Goal: Check status: Check status

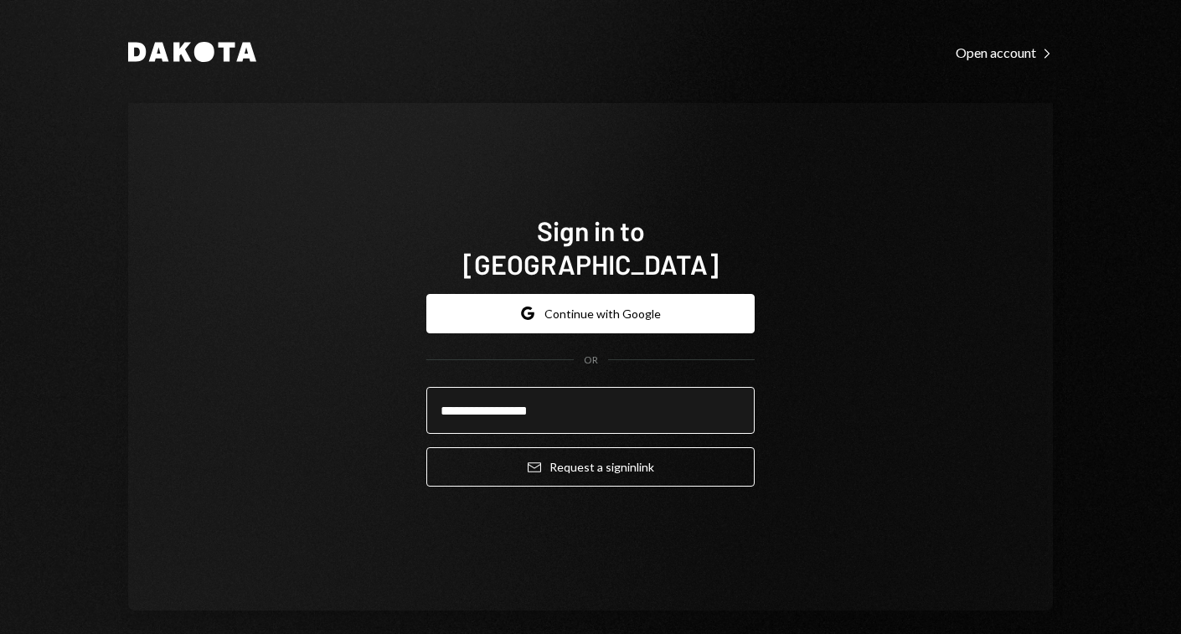
type input "**********"
click at [586, 450] on button "Email Request a sign in link" at bounding box center [590, 466] width 328 height 39
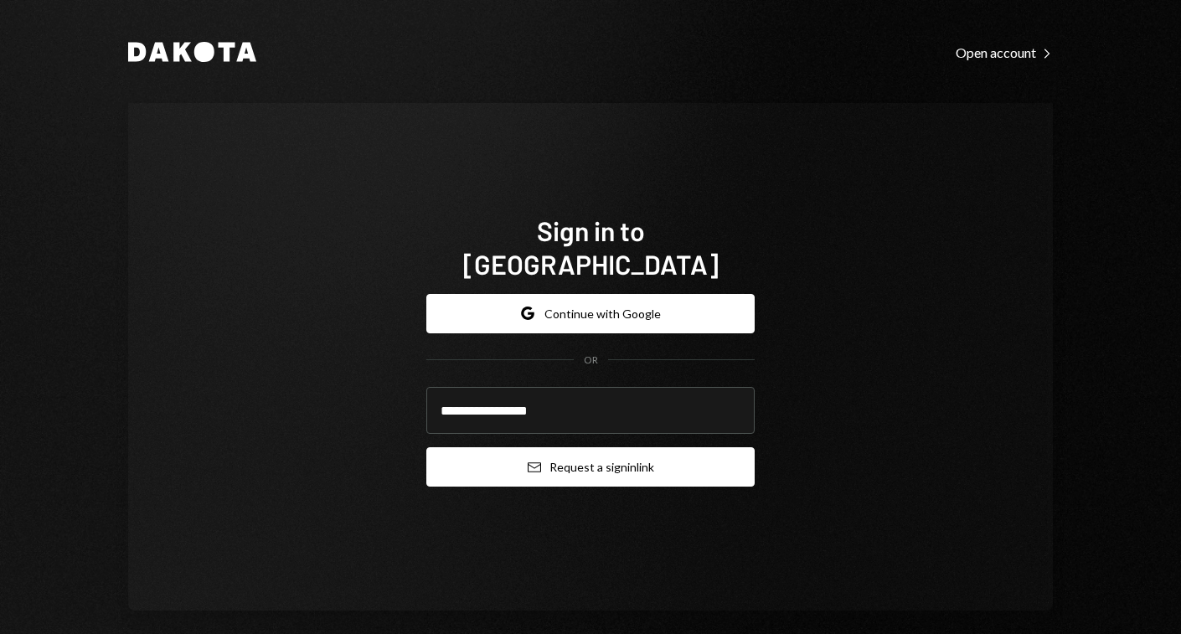
click at [577, 461] on button "Email Request a sign in link" at bounding box center [590, 466] width 328 height 39
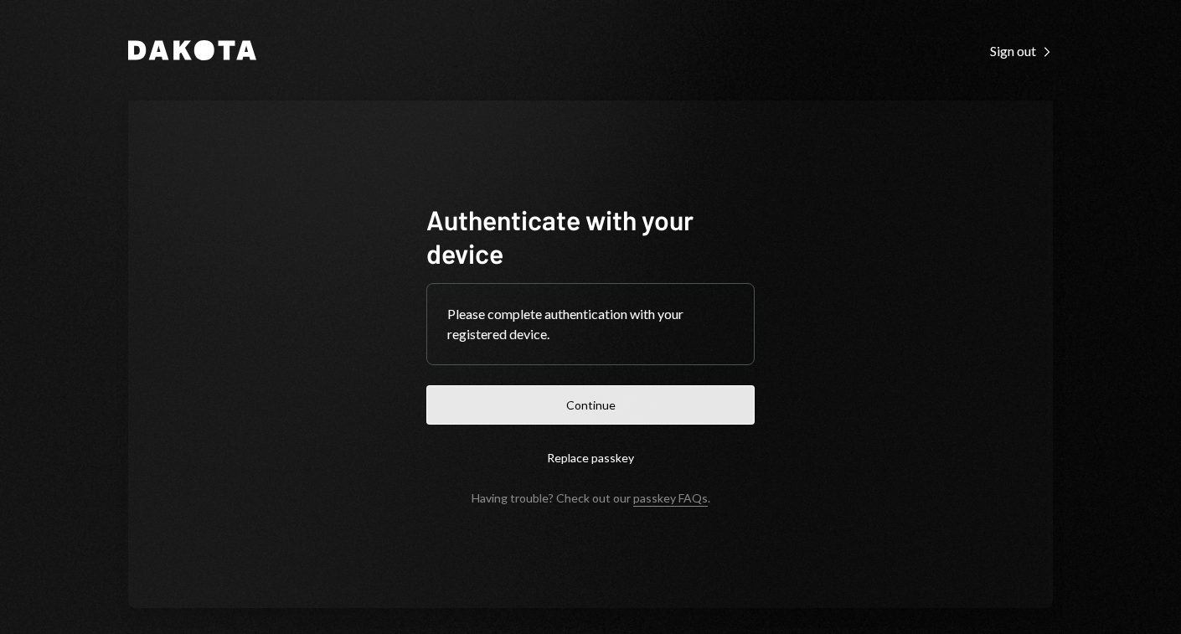
click at [515, 400] on button "Continue" at bounding box center [590, 404] width 328 height 39
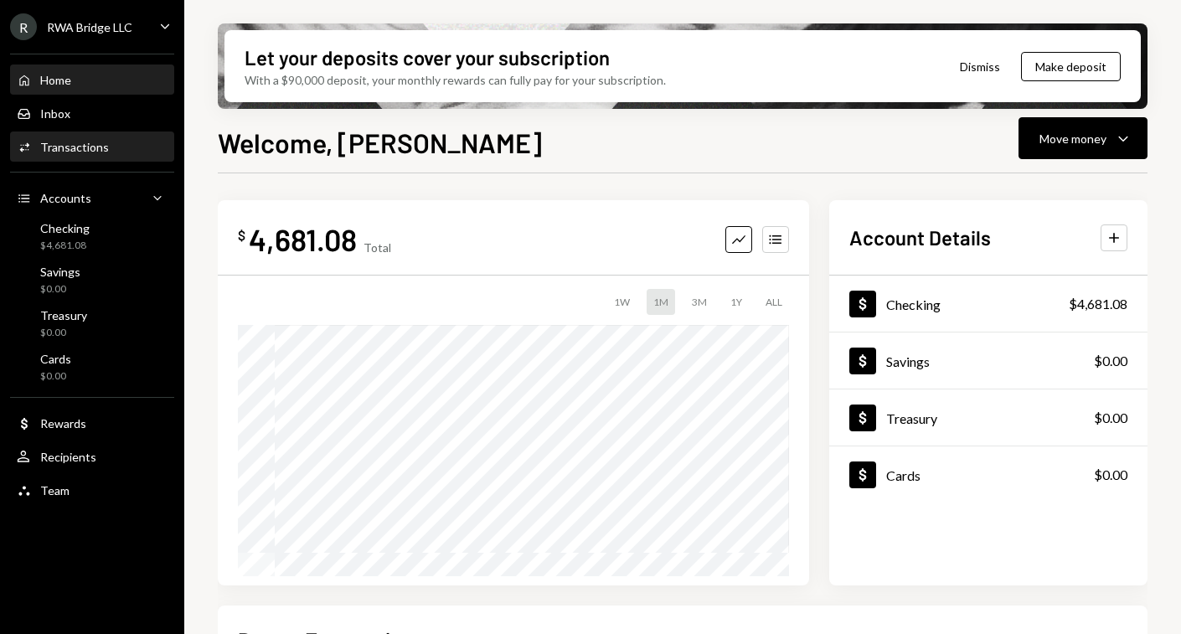
click at [97, 132] on link "Activities Transactions" at bounding box center [92, 147] width 164 height 30
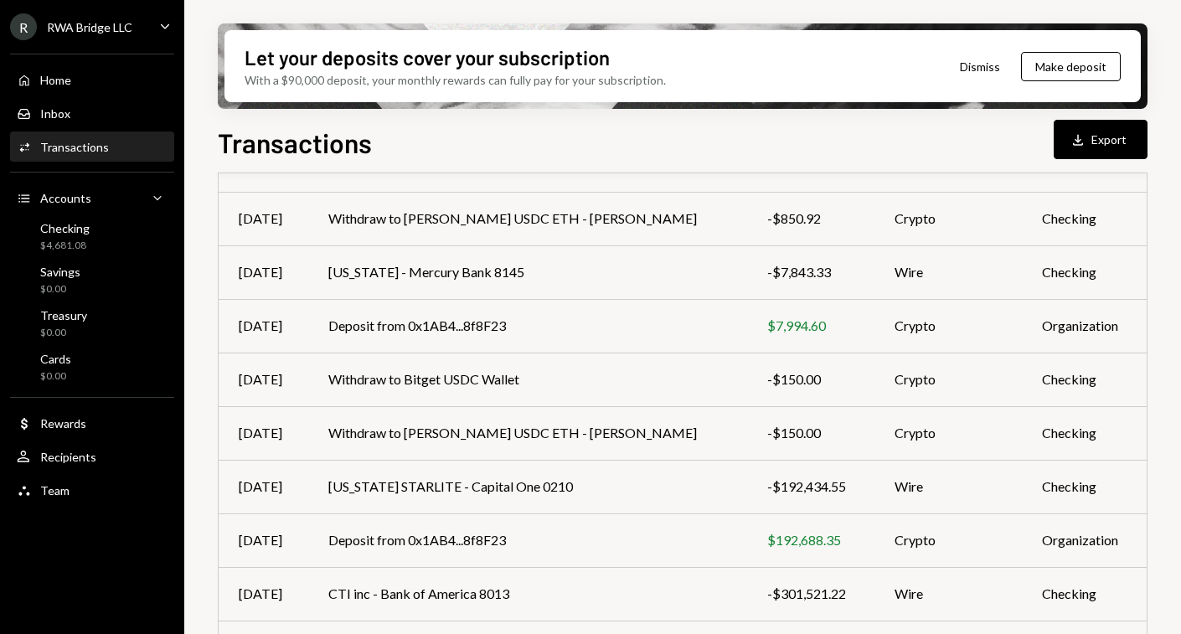
scroll to position [320, 0]
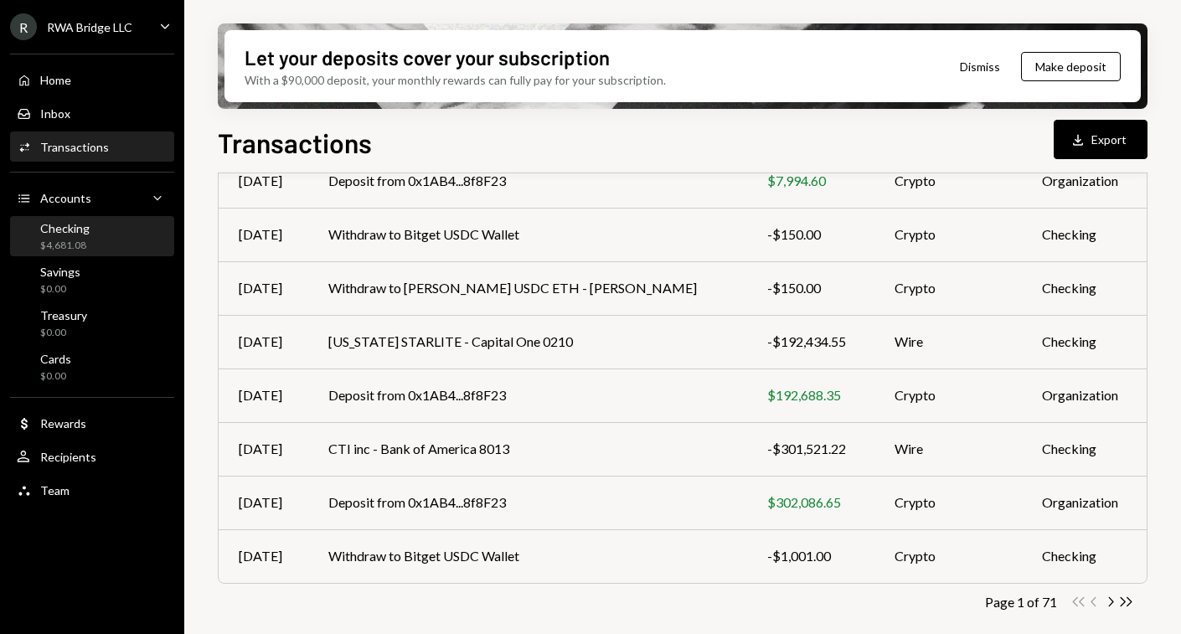
click at [91, 239] on div "Checking $4,681.08" at bounding box center [92, 237] width 151 height 32
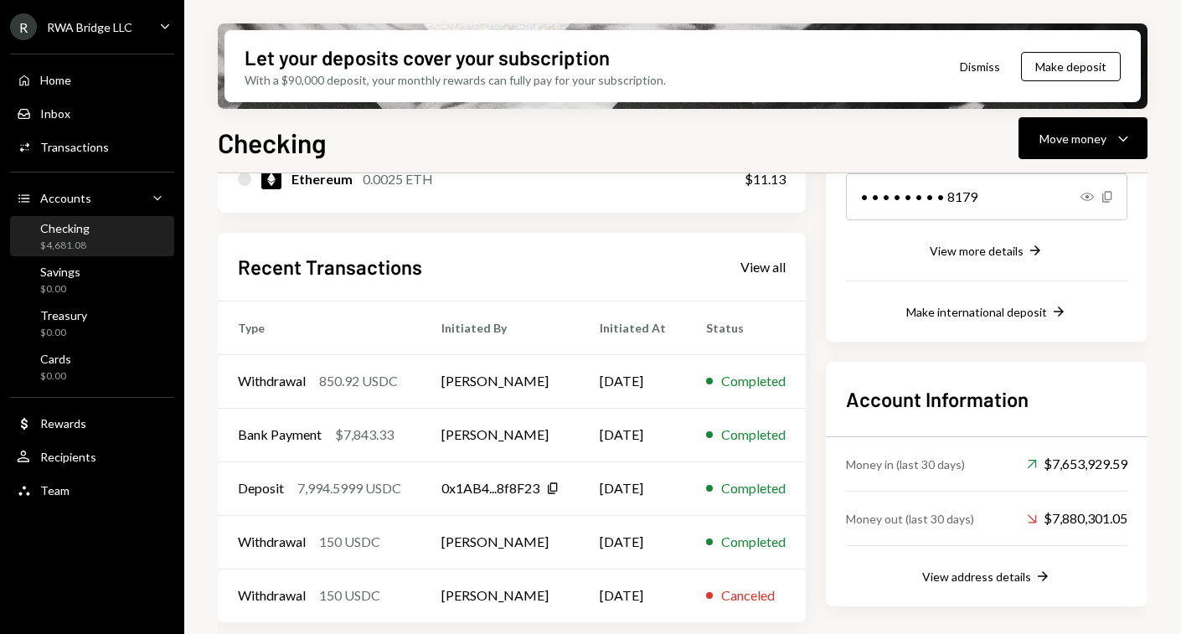
scroll to position [292, 0]
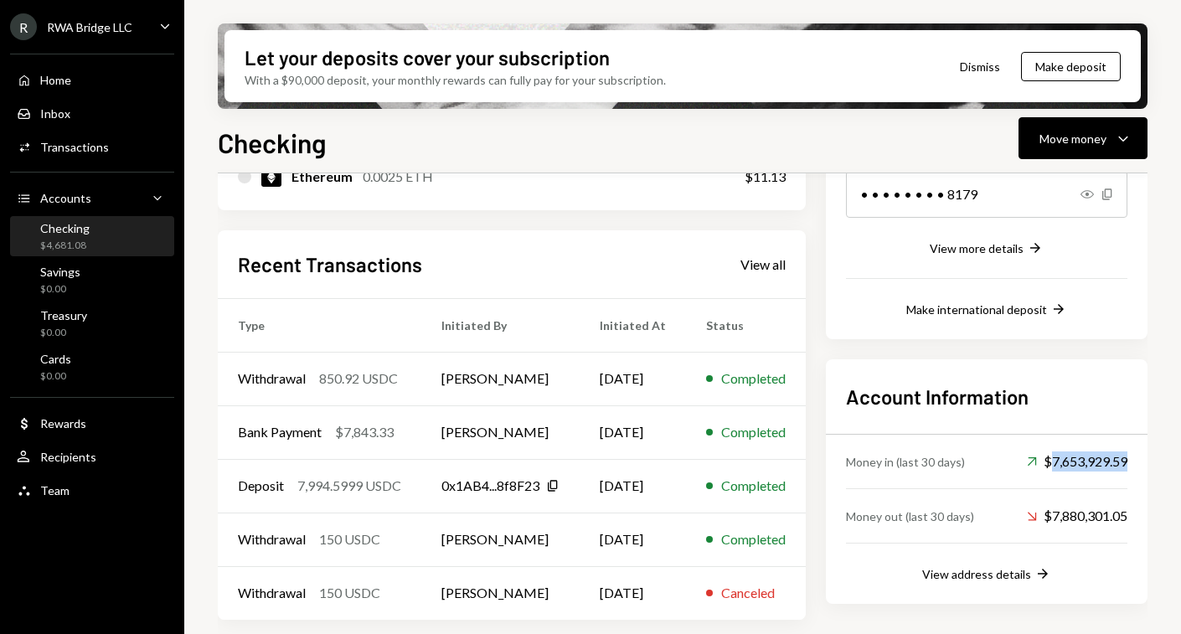
drag, startPoint x: 1076, startPoint y: 462, endPoint x: 1145, endPoint y: 461, distance: 68.7
click at [1145, 461] on div "Account Information Money in (last 30 days) Up Right Arrow $7,653,929.59 Money …" at bounding box center [987, 481] width 322 height 245
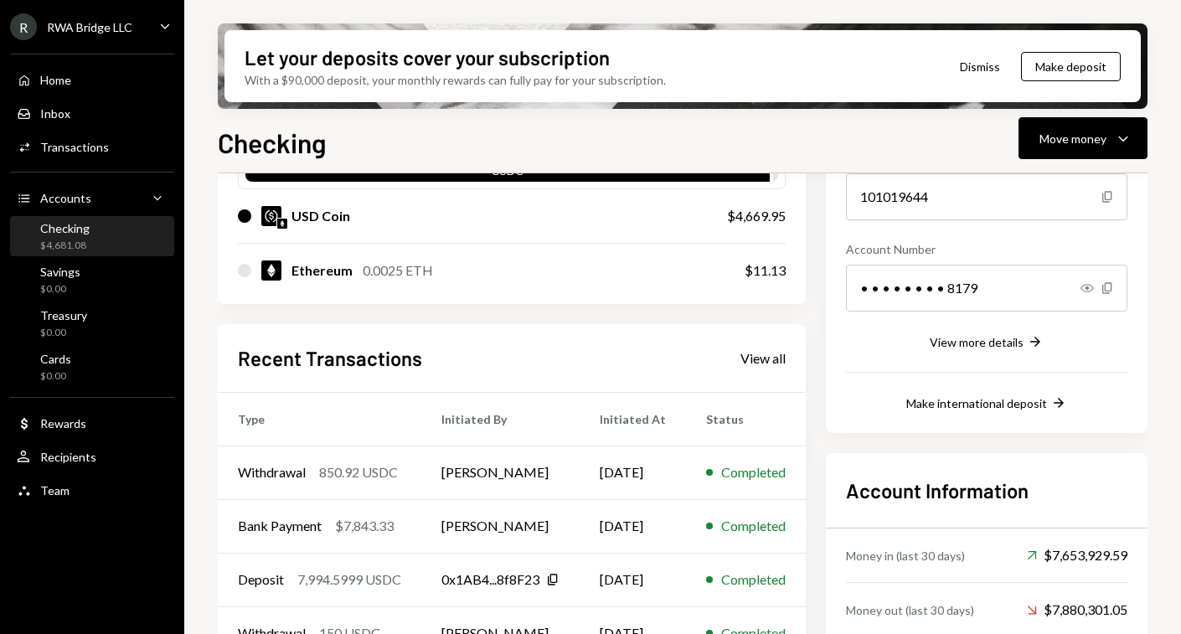
scroll to position [39, 0]
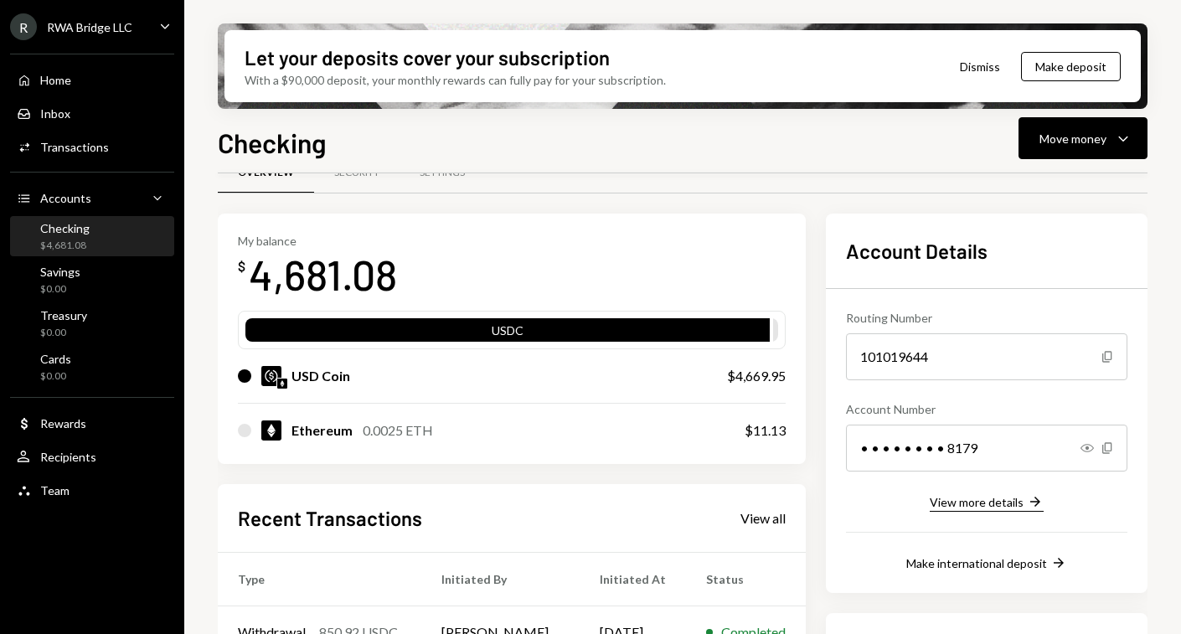
click at [982, 501] on div "View more details" at bounding box center [977, 502] width 94 height 14
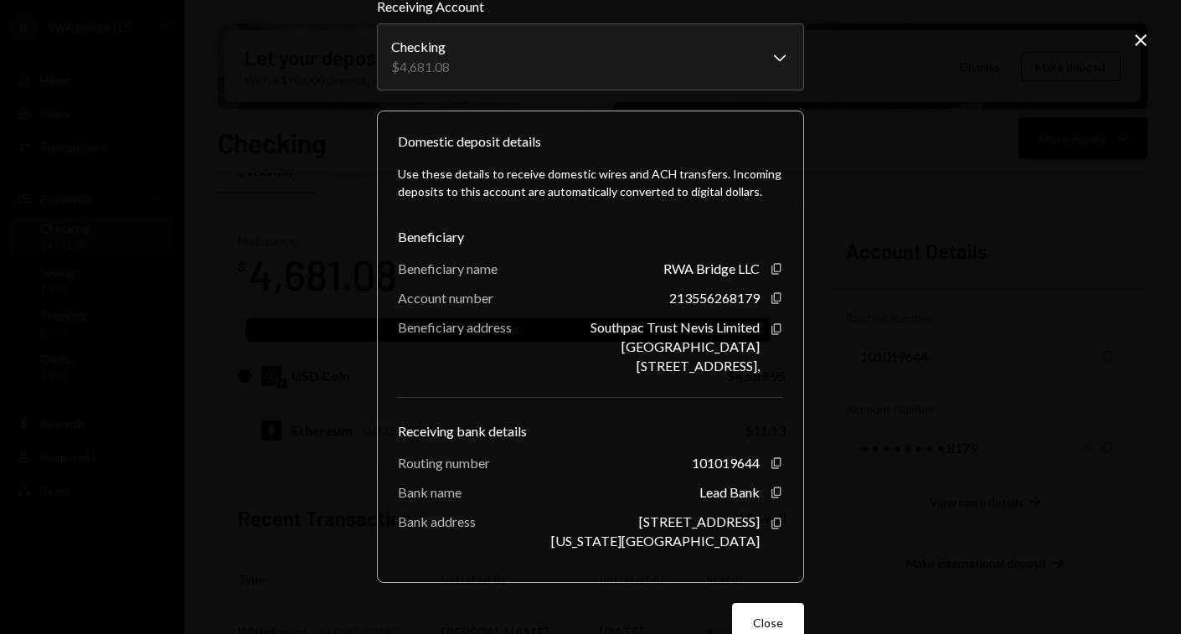
scroll to position [0, 0]
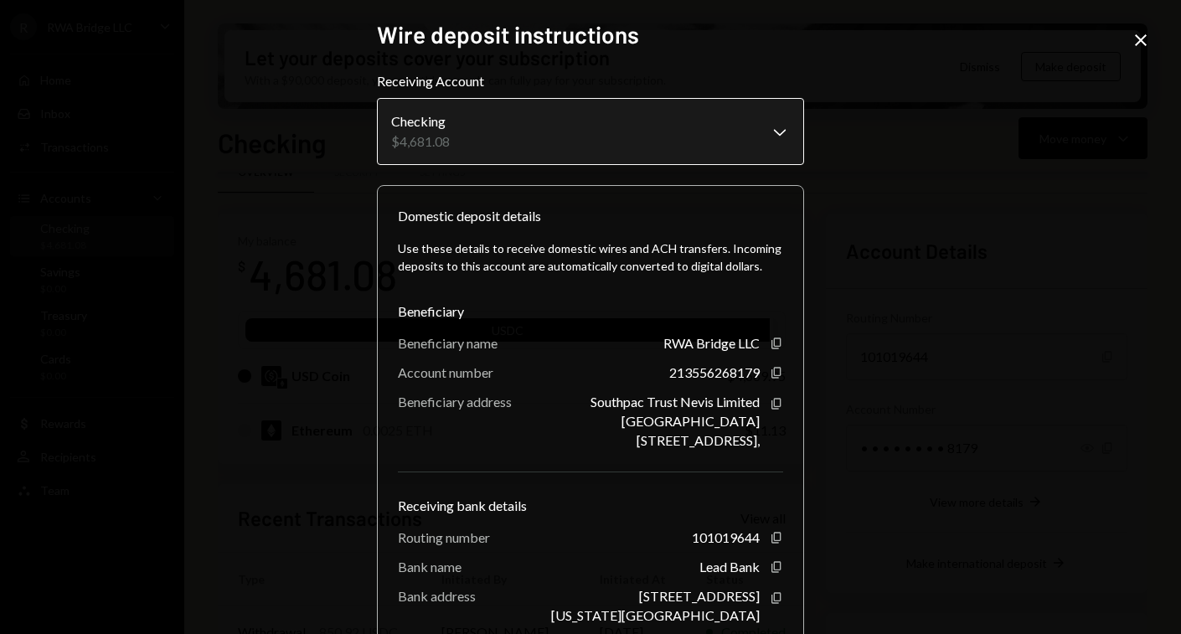
click at [761, 146] on body "R RWA Bridge LLC Caret Down Home Home Inbox Inbox Activities Transactions Accou…" at bounding box center [590, 317] width 1181 height 634
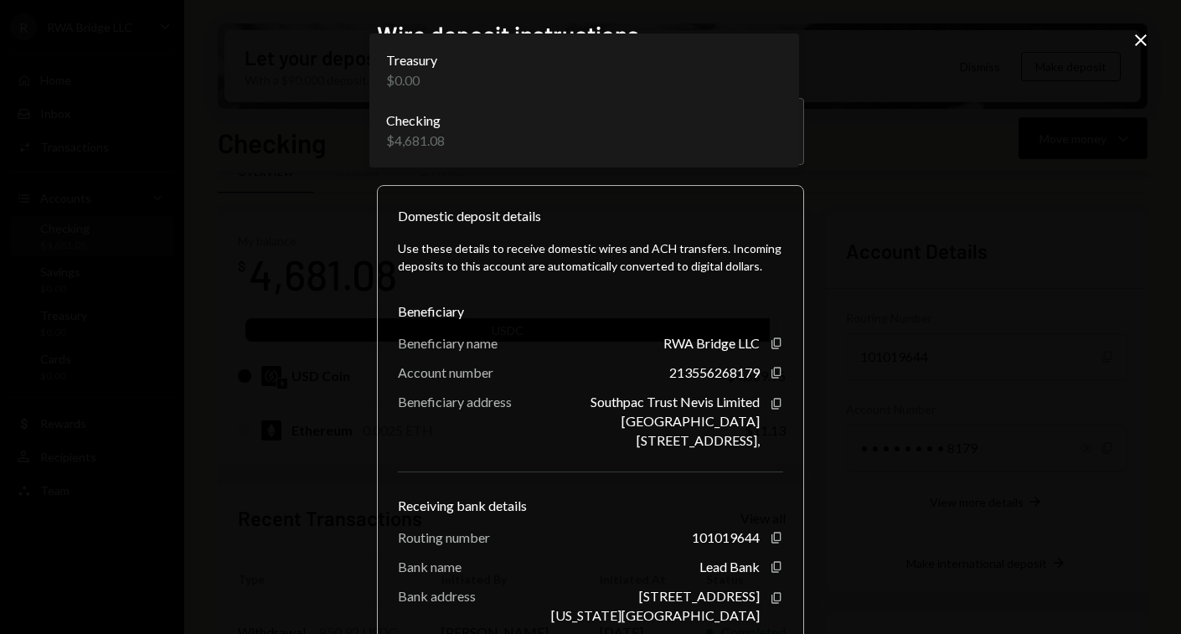
click at [1128, 85] on div "**********" at bounding box center [590, 317] width 1181 height 634
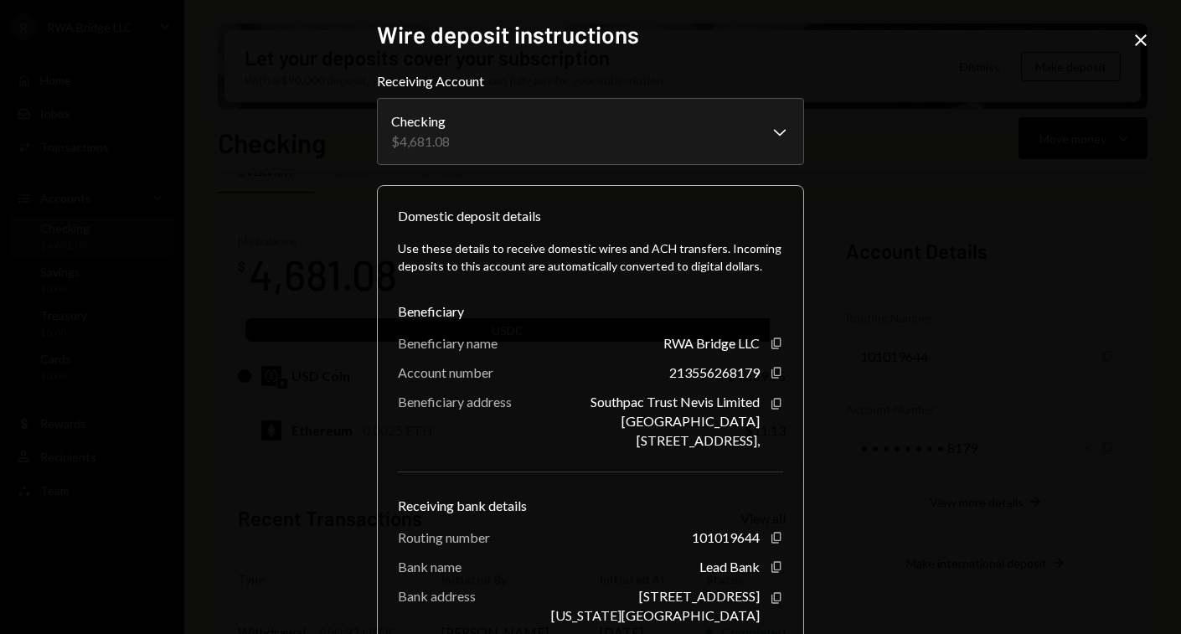
click at [1149, 40] on icon "Close" at bounding box center [1141, 40] width 20 height 20
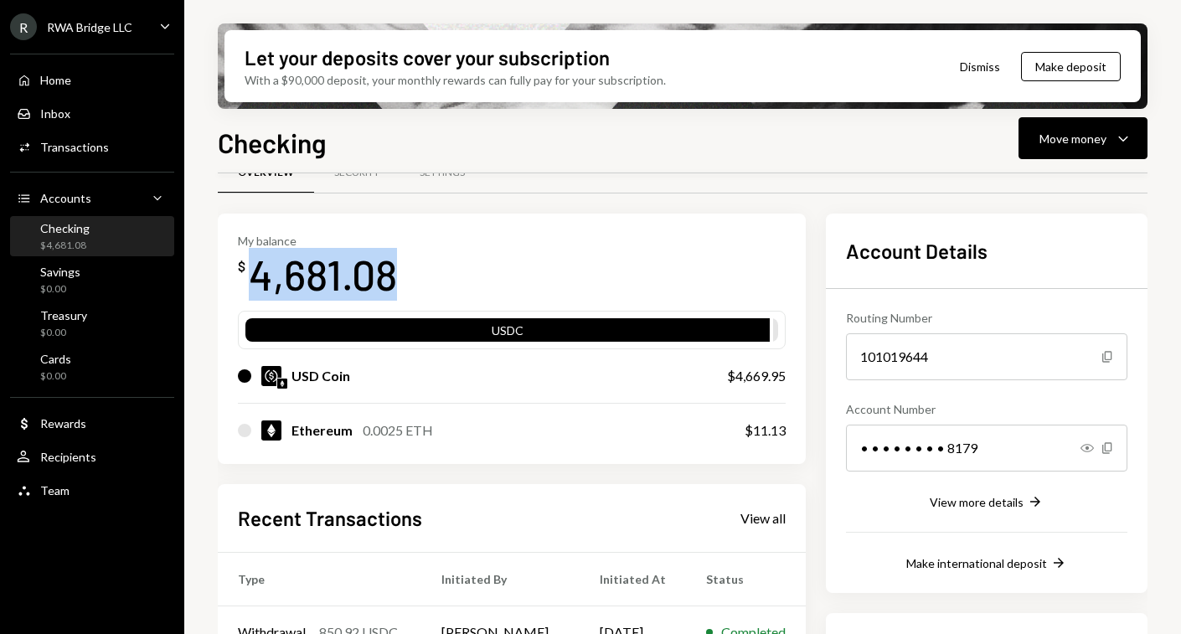
drag, startPoint x: 246, startPoint y: 280, endPoint x: 476, endPoint y: 276, distance: 229.6
click at [476, 276] on div "My balance $ 4,681.08" at bounding box center [512, 267] width 548 height 67
click at [1081, 125] on button "Move money Caret Down" at bounding box center [1083, 138] width 129 height 42
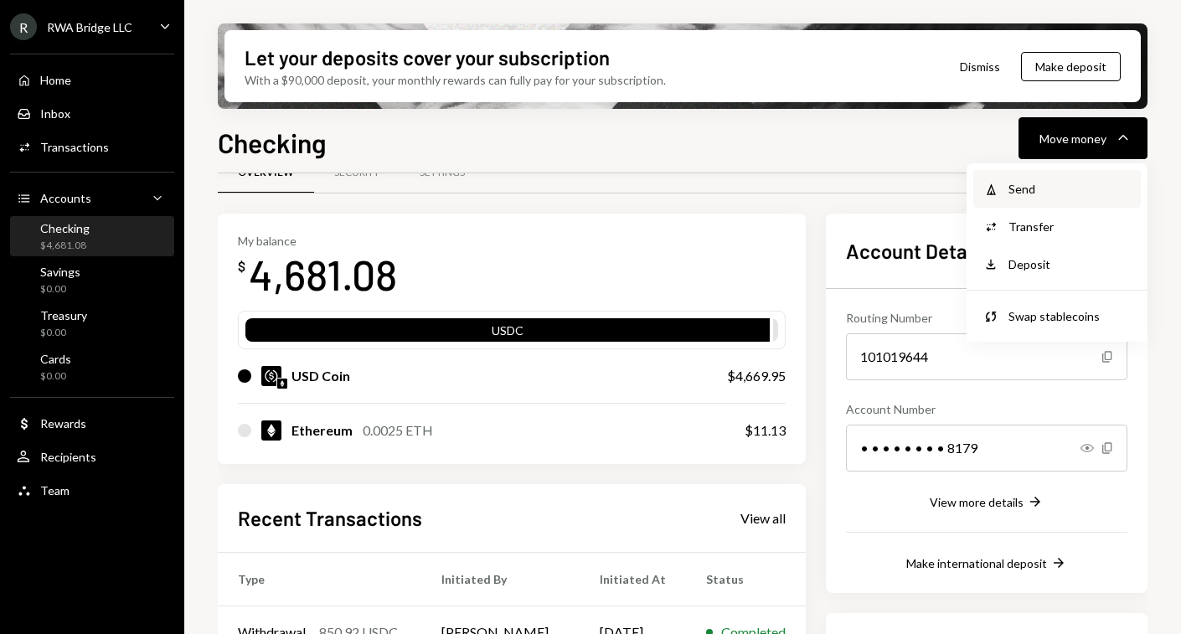
click at [1055, 186] on div "Send" at bounding box center [1070, 189] width 122 height 18
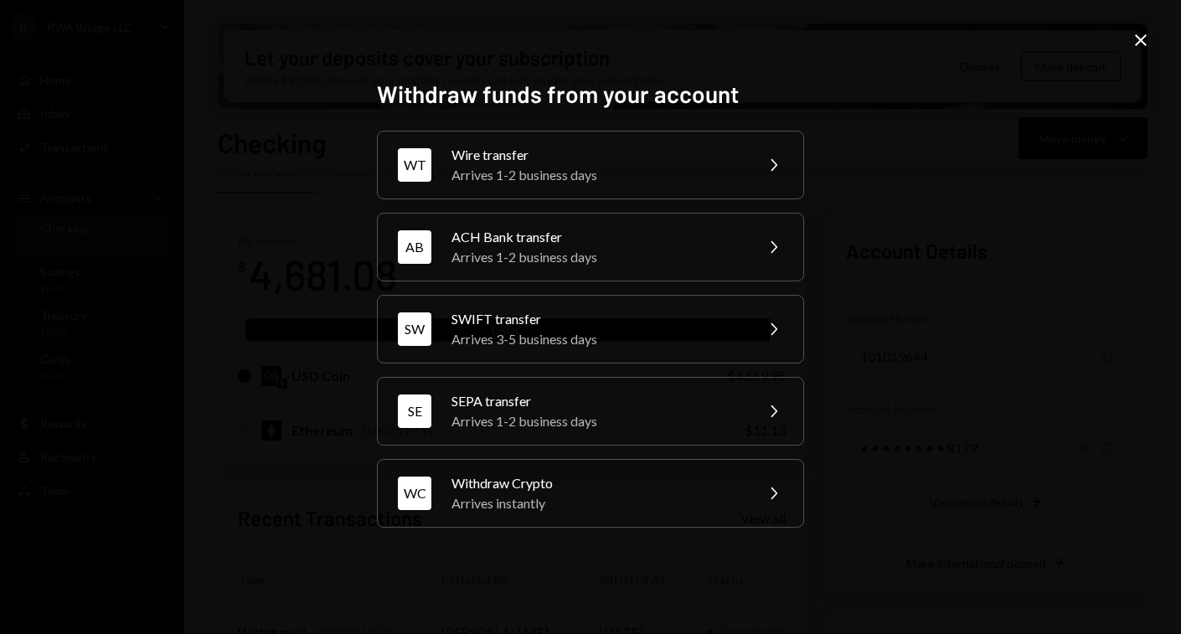
click at [1133, 43] on icon "Close" at bounding box center [1141, 40] width 20 height 20
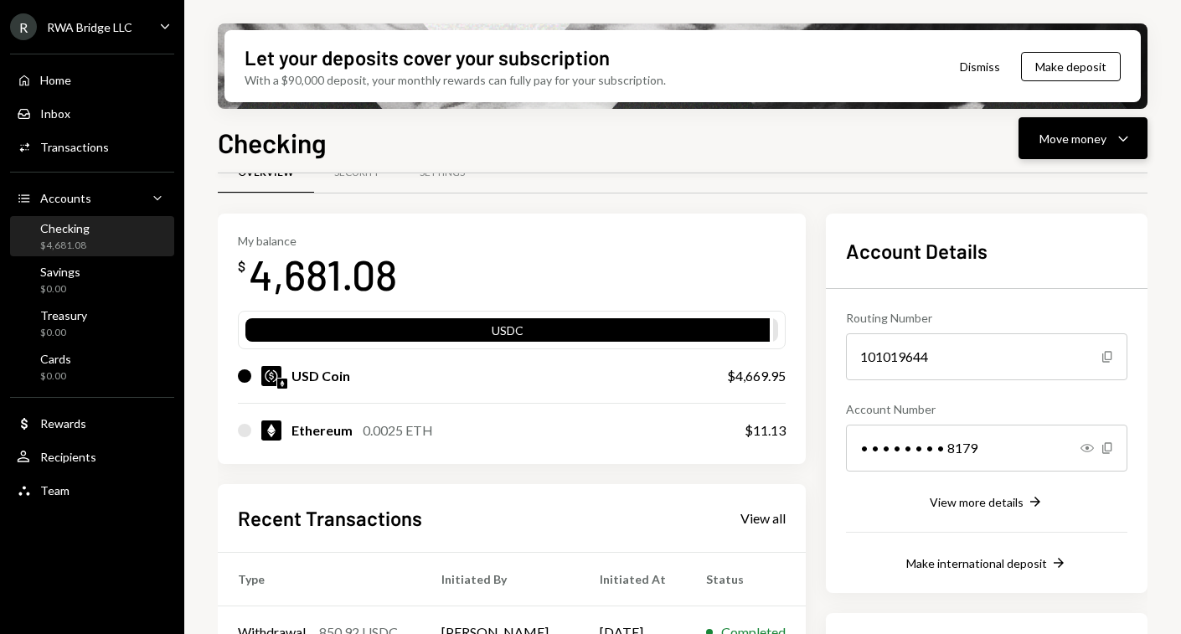
click at [1098, 136] on div "Move money" at bounding box center [1073, 139] width 67 height 18
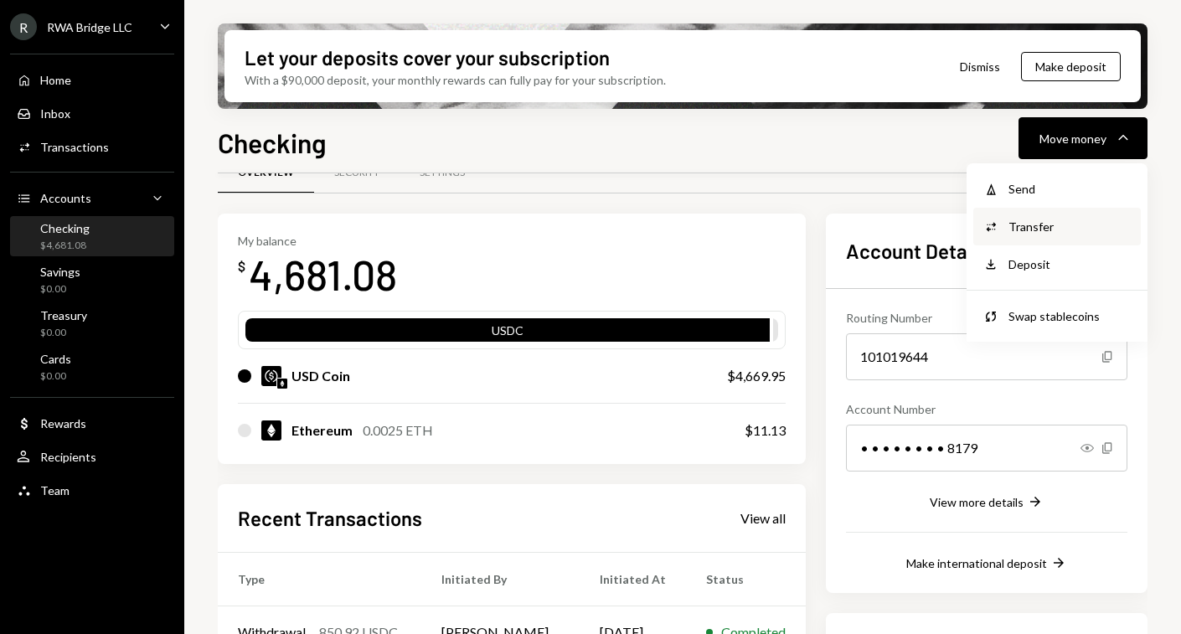
click at [1074, 227] on div "Transfer" at bounding box center [1070, 227] width 122 height 18
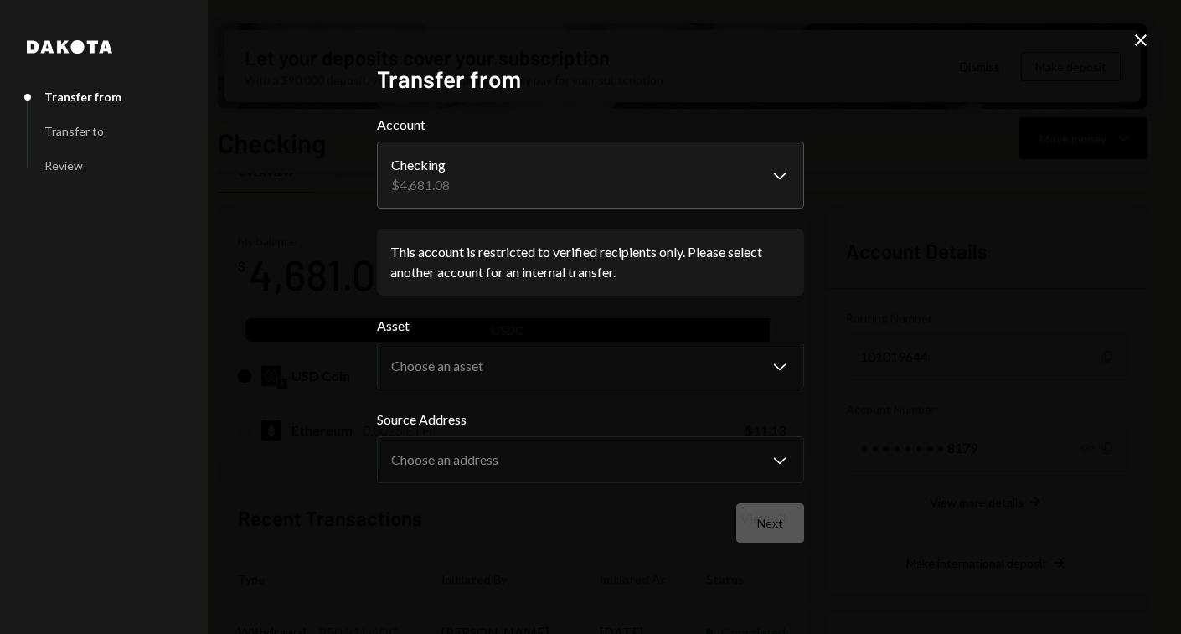
drag, startPoint x: 39, startPoint y: 117, endPoint x: 111, endPoint y: 132, distance: 73.4
click at [98, 129] on div "Transfer from Transfer to Review" at bounding box center [74, 121] width 93 height 103
click at [1144, 41] on icon "Close" at bounding box center [1141, 40] width 20 height 20
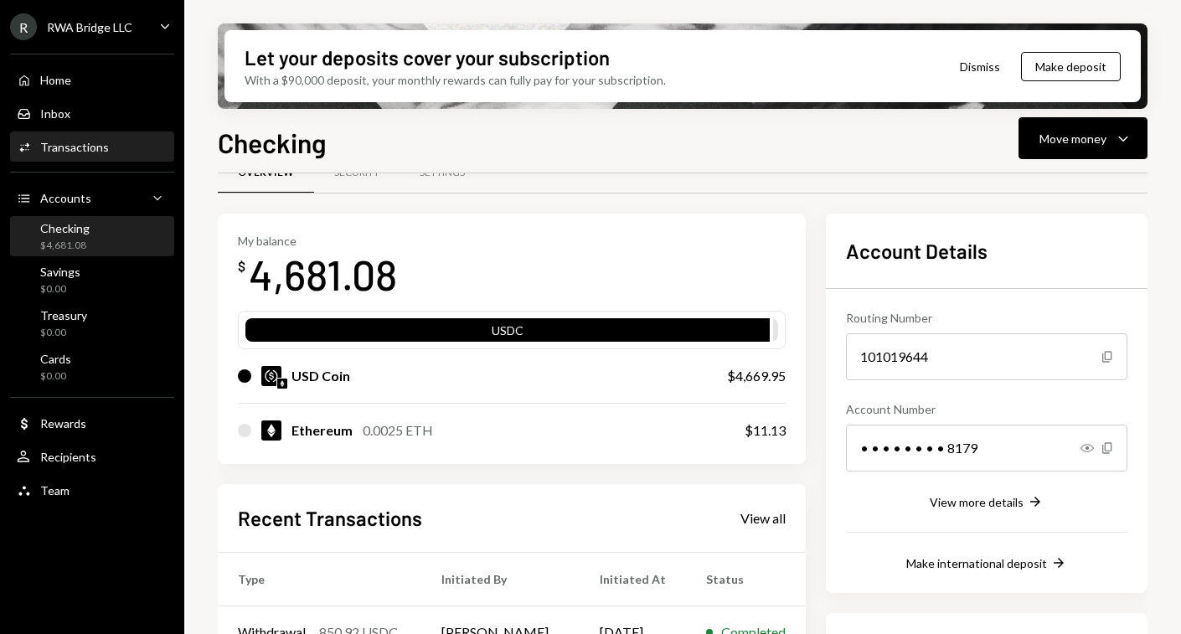
click at [81, 153] on div "Transactions" at bounding box center [74, 147] width 69 height 14
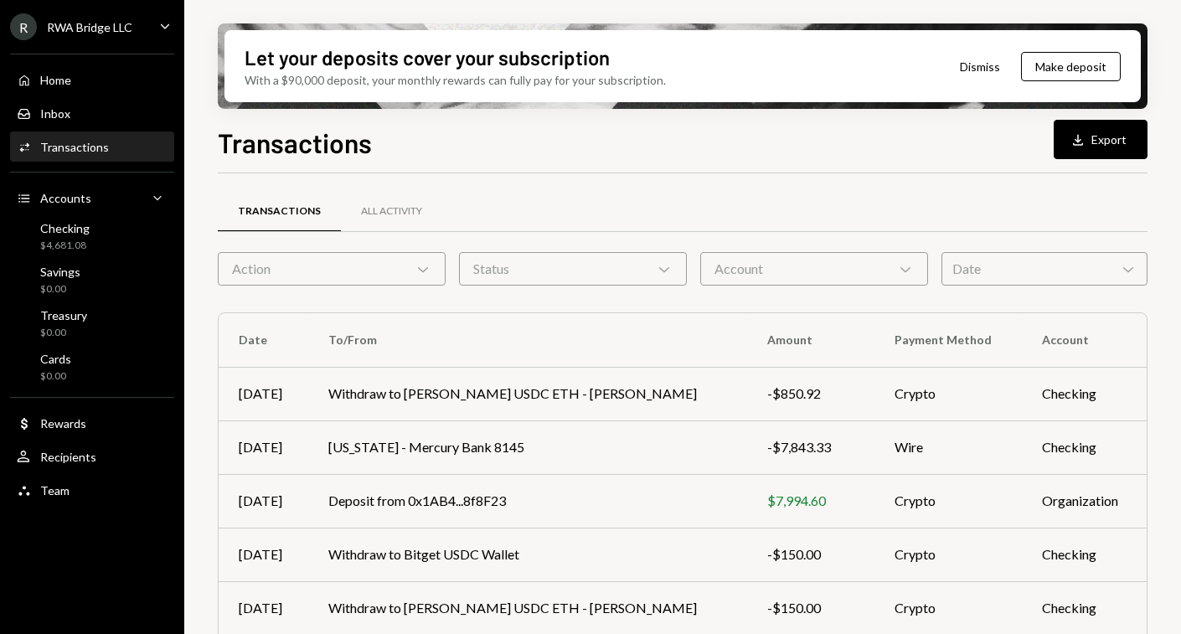
click at [978, 64] on button "Dismiss" at bounding box center [980, 66] width 82 height 39
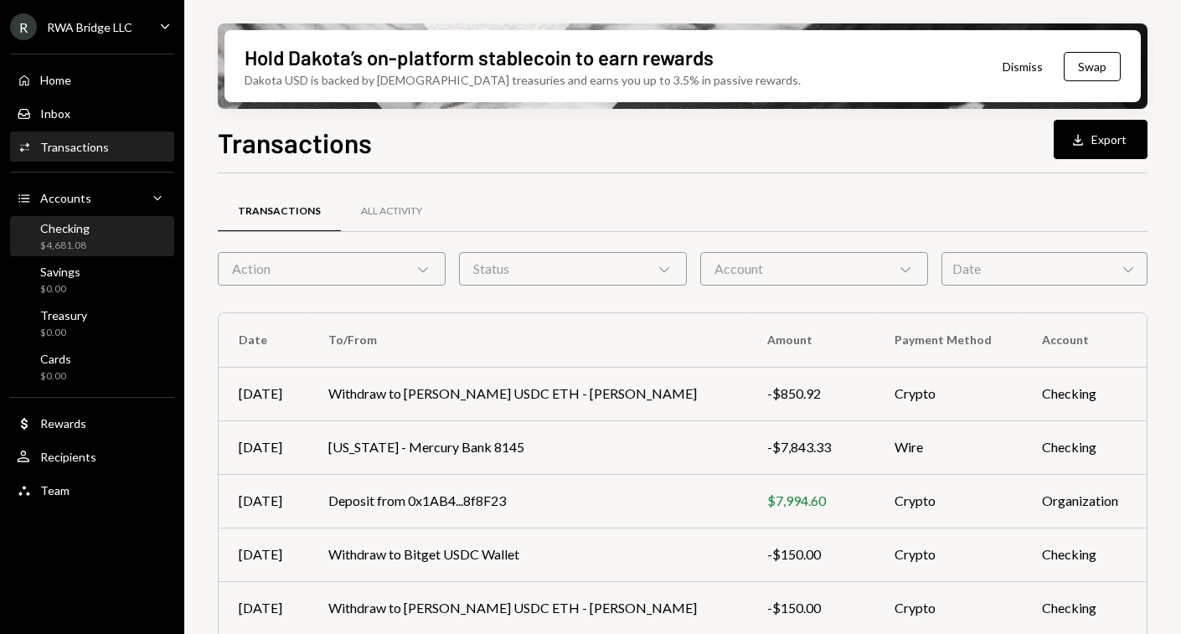
click at [117, 230] on div "Checking $4,681.08" at bounding box center [92, 237] width 151 height 32
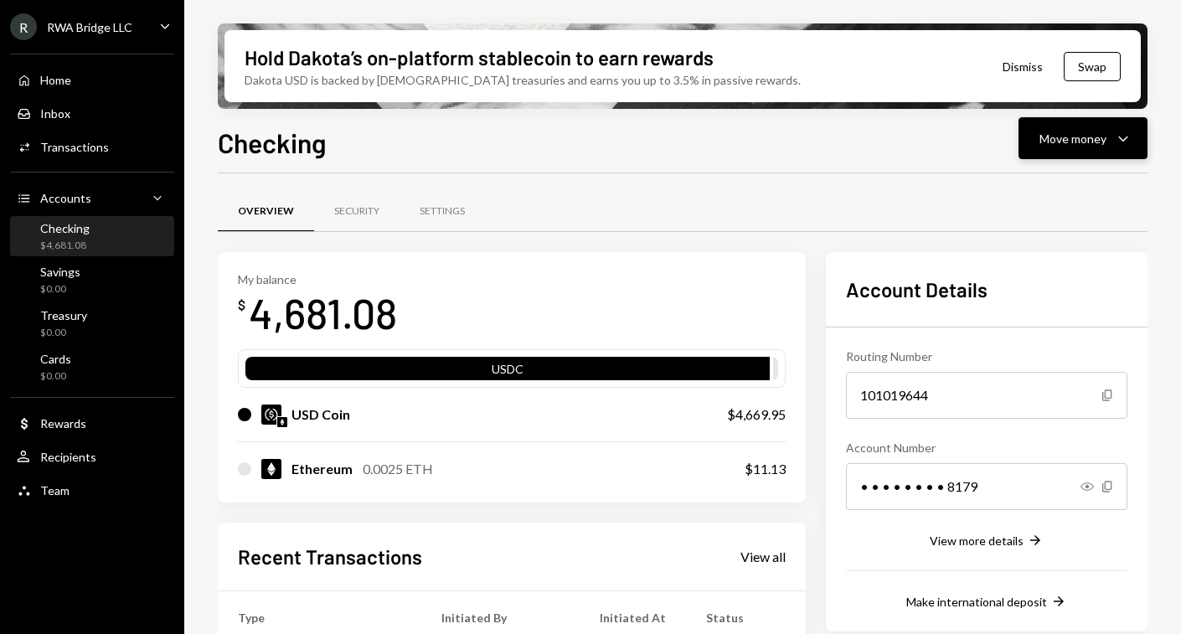
click at [1133, 145] on icon "Caret Down" at bounding box center [1123, 138] width 20 height 20
click at [1082, 196] on div "Send" at bounding box center [1070, 189] width 122 height 18
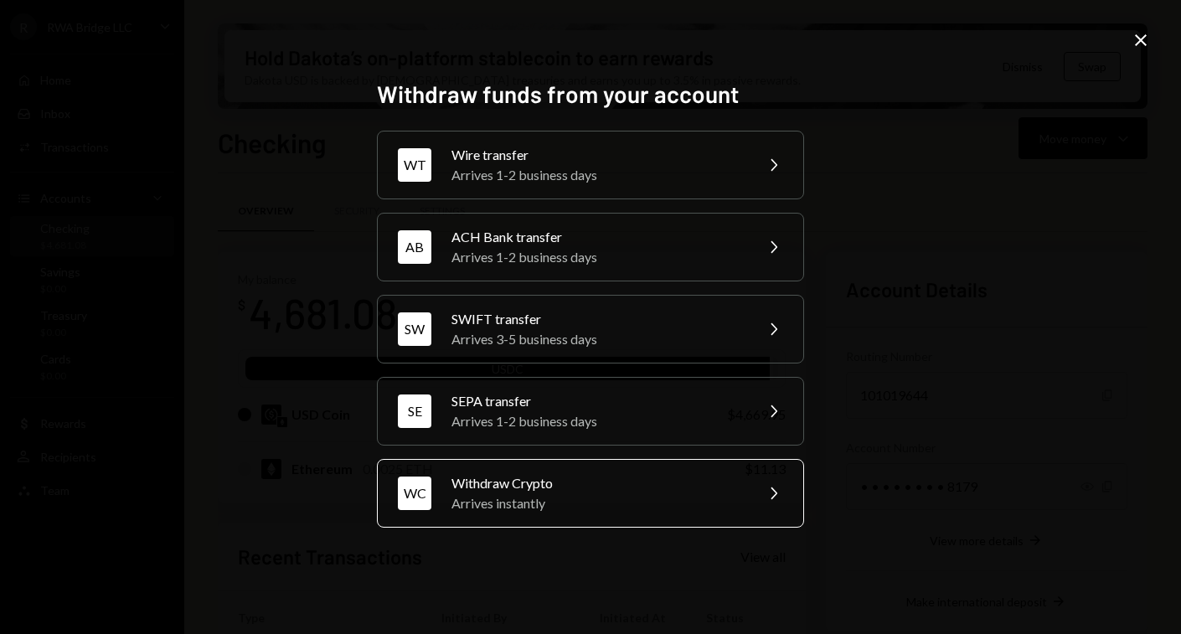
click at [418, 503] on div "WC" at bounding box center [415, 494] width 34 height 34
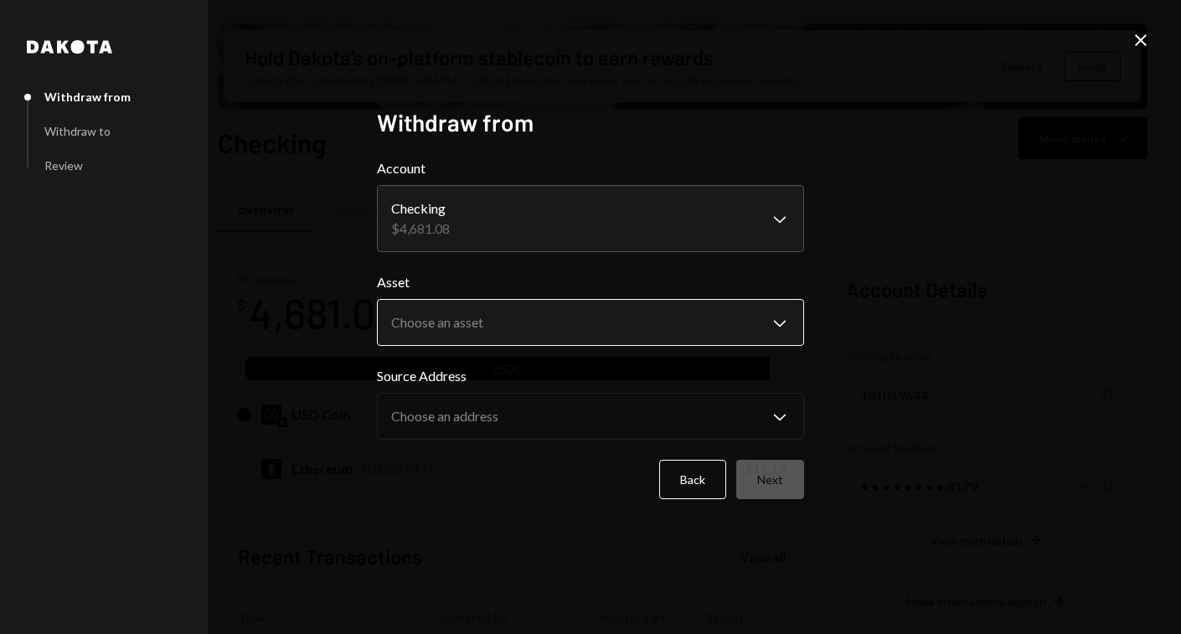
click at [488, 335] on body "R RWA Bridge LLC Caret Down Home Home Inbox Inbox Activities Transactions Accou…" at bounding box center [590, 317] width 1181 height 634
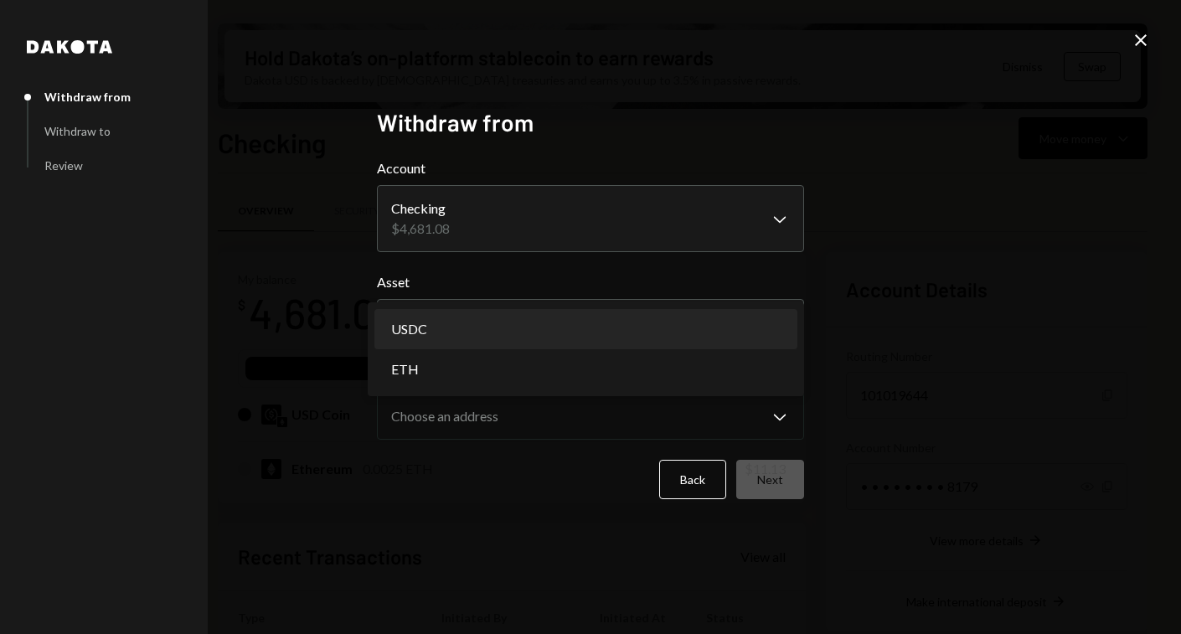
select select "****"
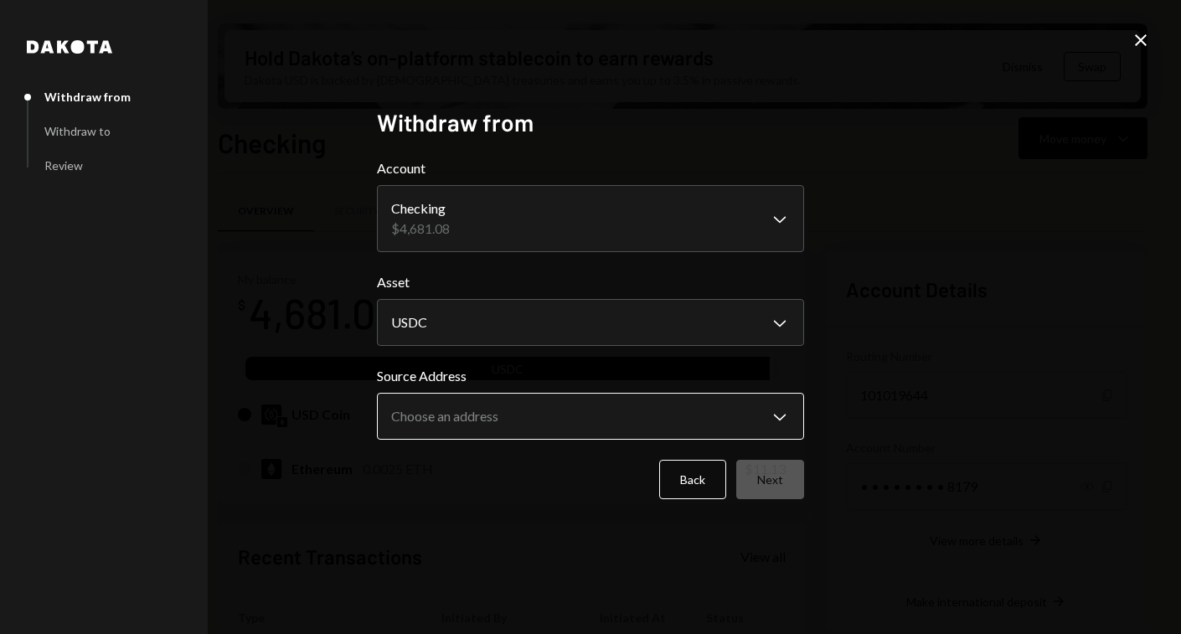
click at [432, 414] on body "R RWA Bridge LLC Caret Down Home Home Inbox Inbox Activities Transactions Accou…" at bounding box center [590, 317] width 1181 height 634
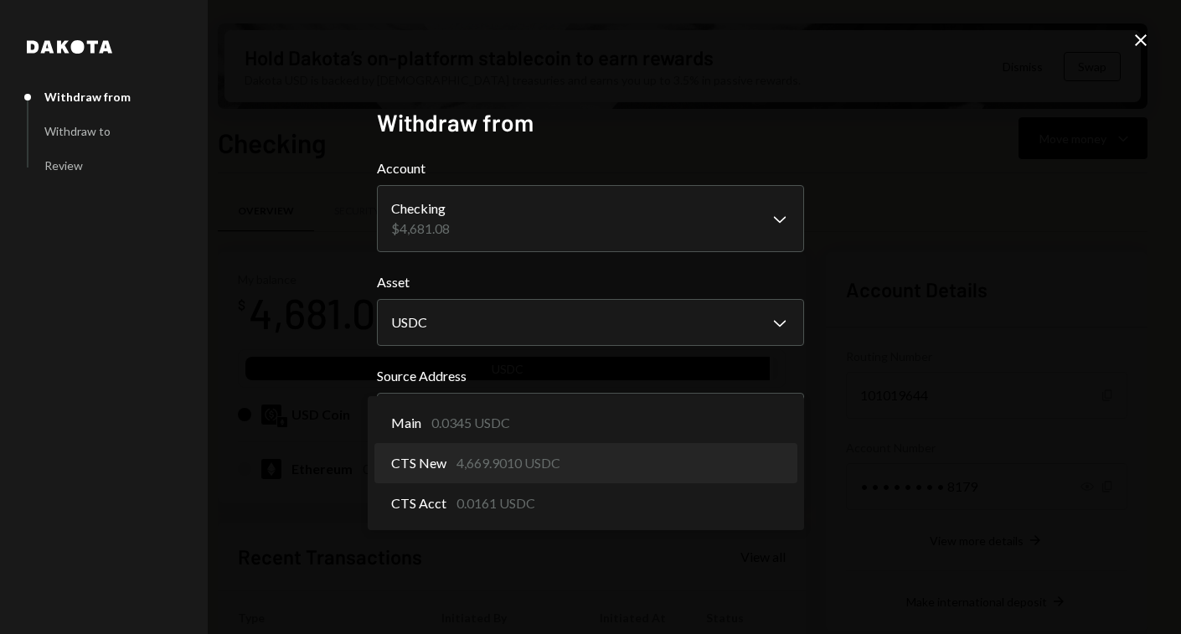
select select "**********"
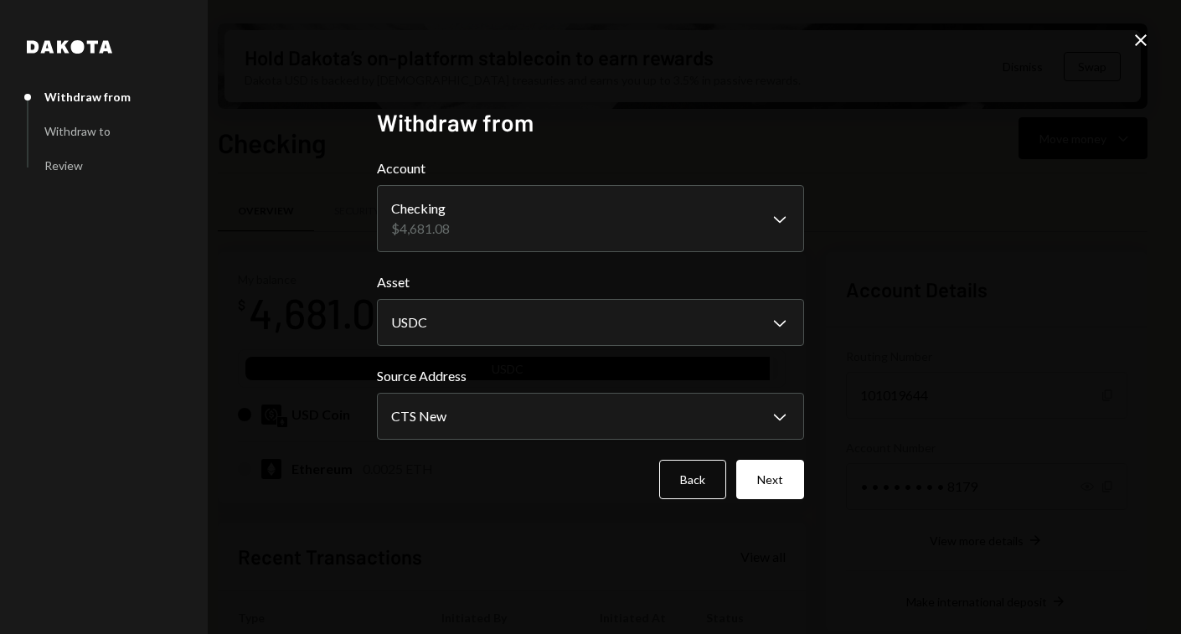
click at [798, 483] on button "Next" at bounding box center [770, 479] width 68 height 39
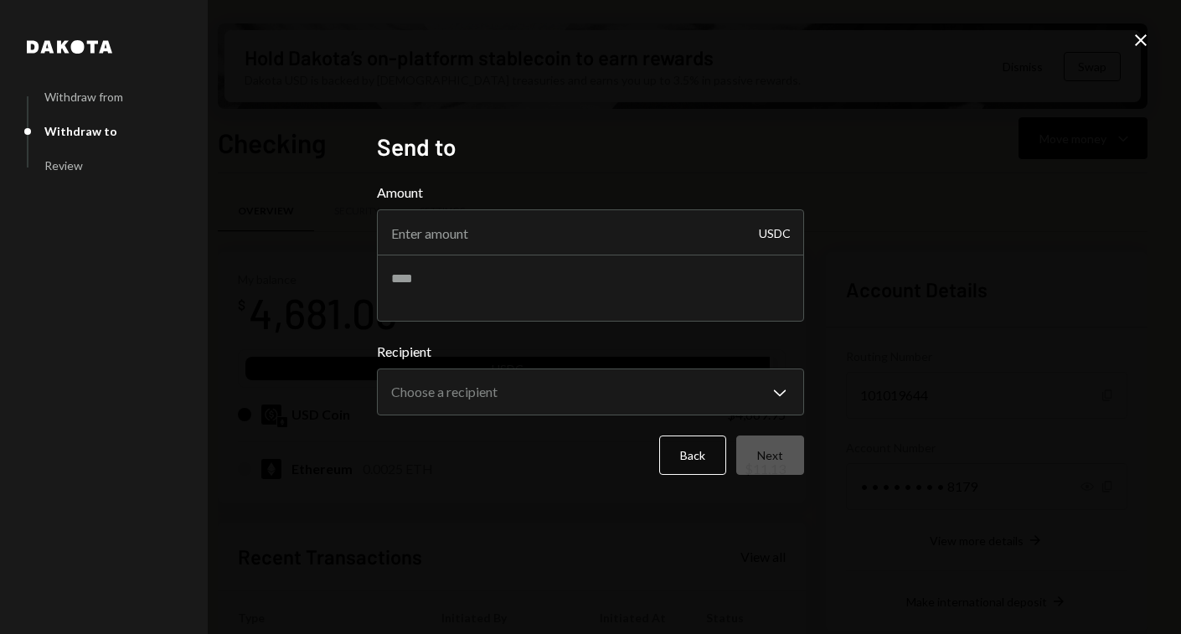
click at [525, 424] on form "**********" at bounding box center [590, 329] width 427 height 292
click at [526, 406] on body "R RWA Bridge LLC Caret Down Home Home Inbox Inbox Activities Transactions Accou…" at bounding box center [590, 317] width 1181 height 634
drag, startPoint x: 1095, startPoint y: 165, endPoint x: 1162, endPoint y: 33, distance: 148.4
click at [1107, 149] on div "**********" at bounding box center [590, 317] width 1181 height 634
click at [1140, 45] on icon "Close" at bounding box center [1141, 40] width 20 height 20
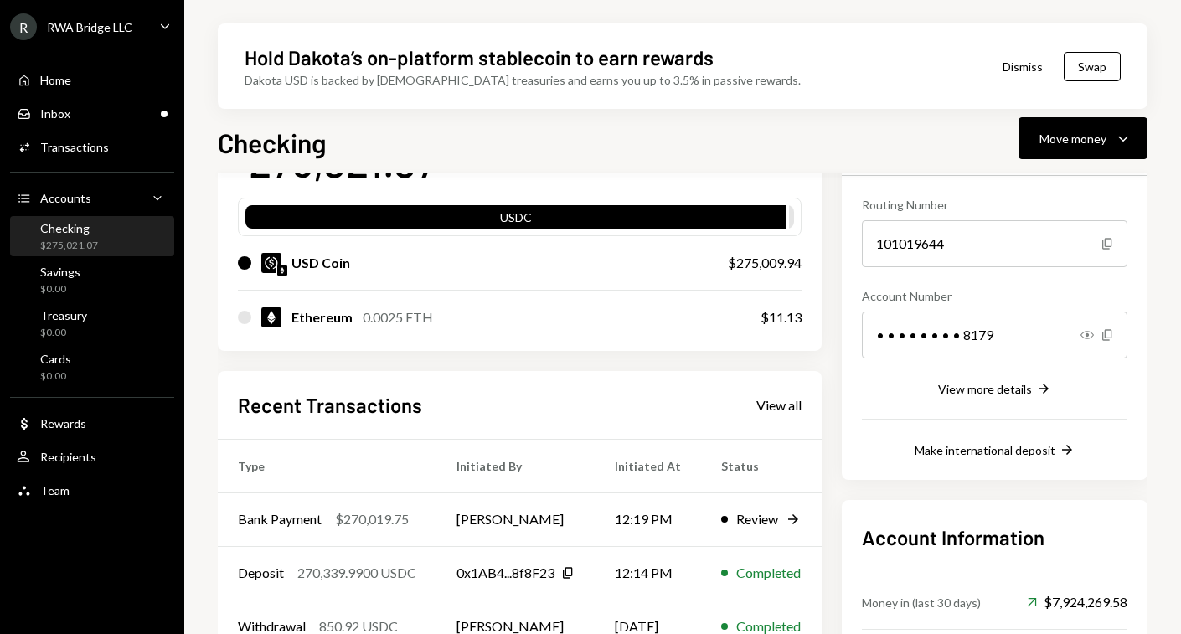
scroll to position [288, 0]
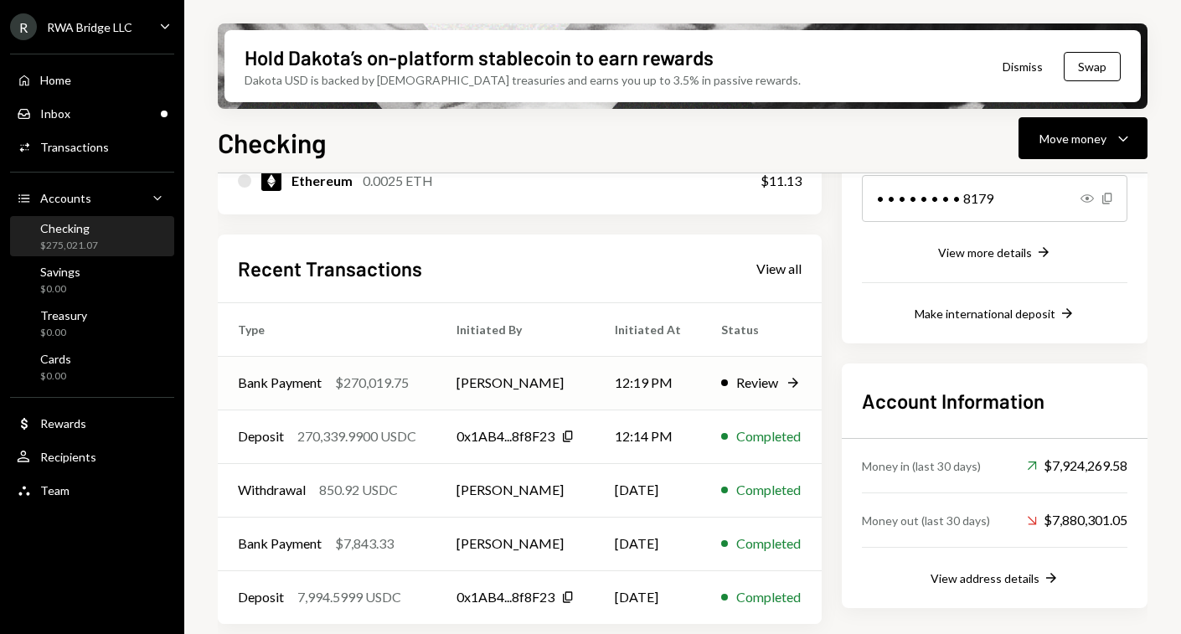
click at [769, 383] on div "Review" at bounding box center [757, 383] width 42 height 20
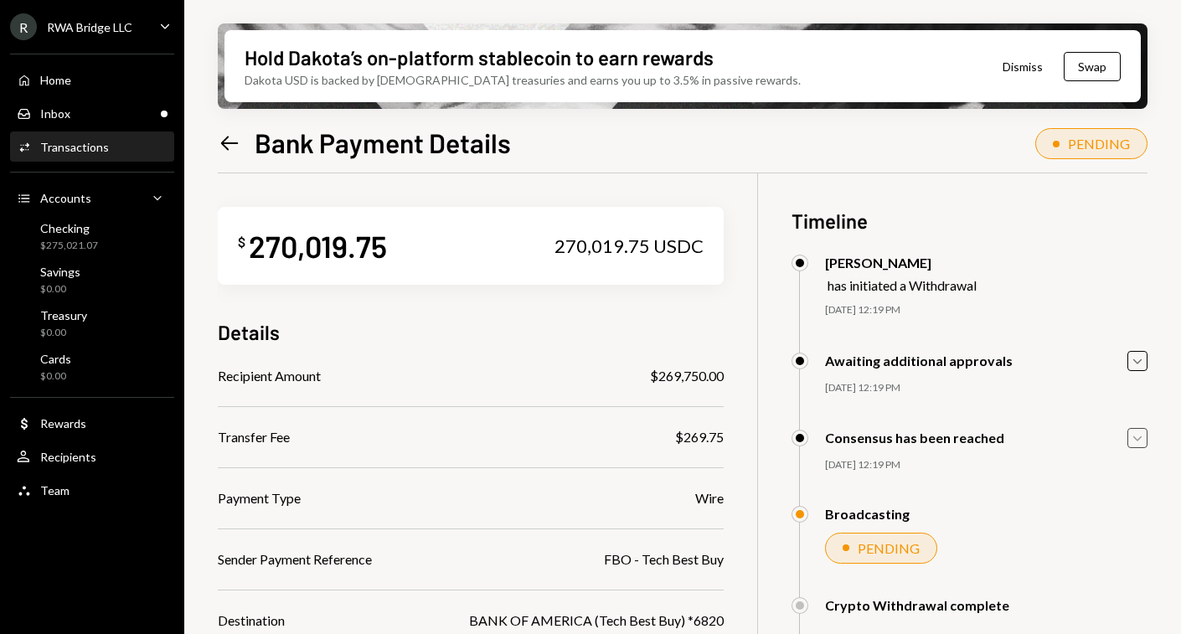
click at [1145, 446] on icon "Caret Down" at bounding box center [1137, 438] width 18 height 18
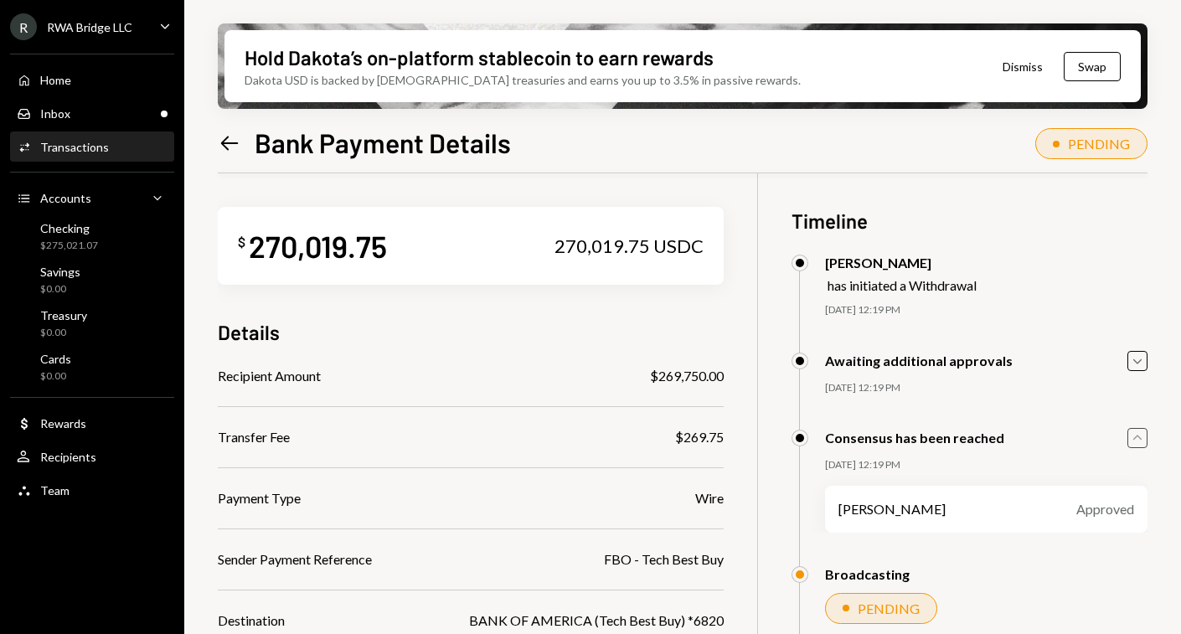
scroll to position [226, 0]
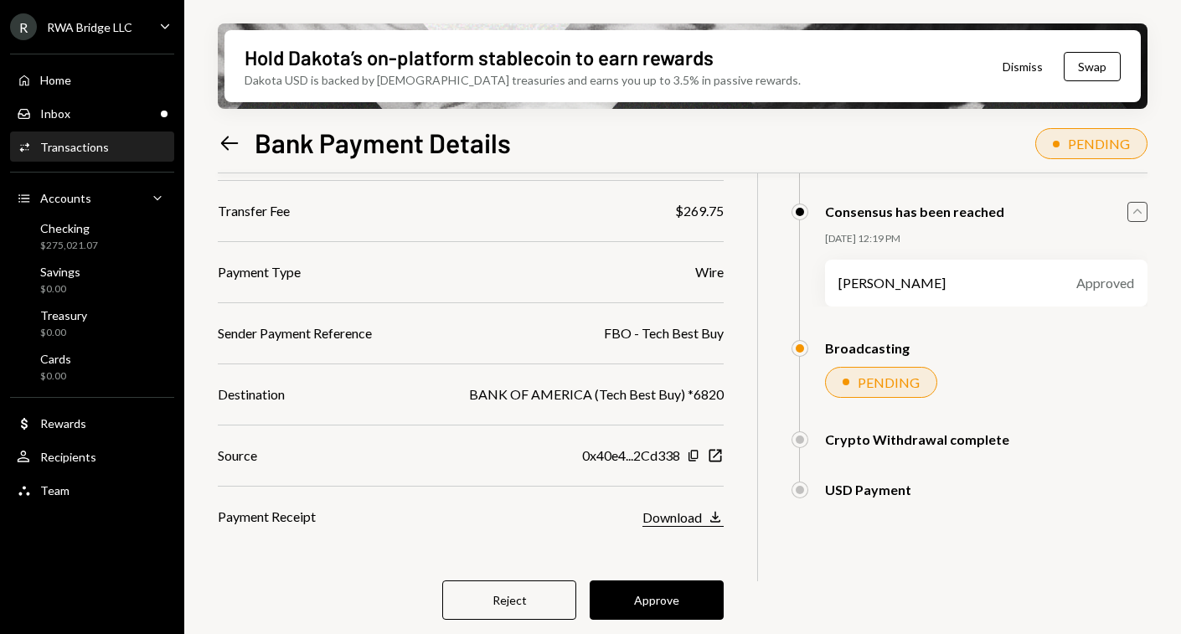
click at [710, 513] on icon "Download" at bounding box center [715, 516] width 17 height 17
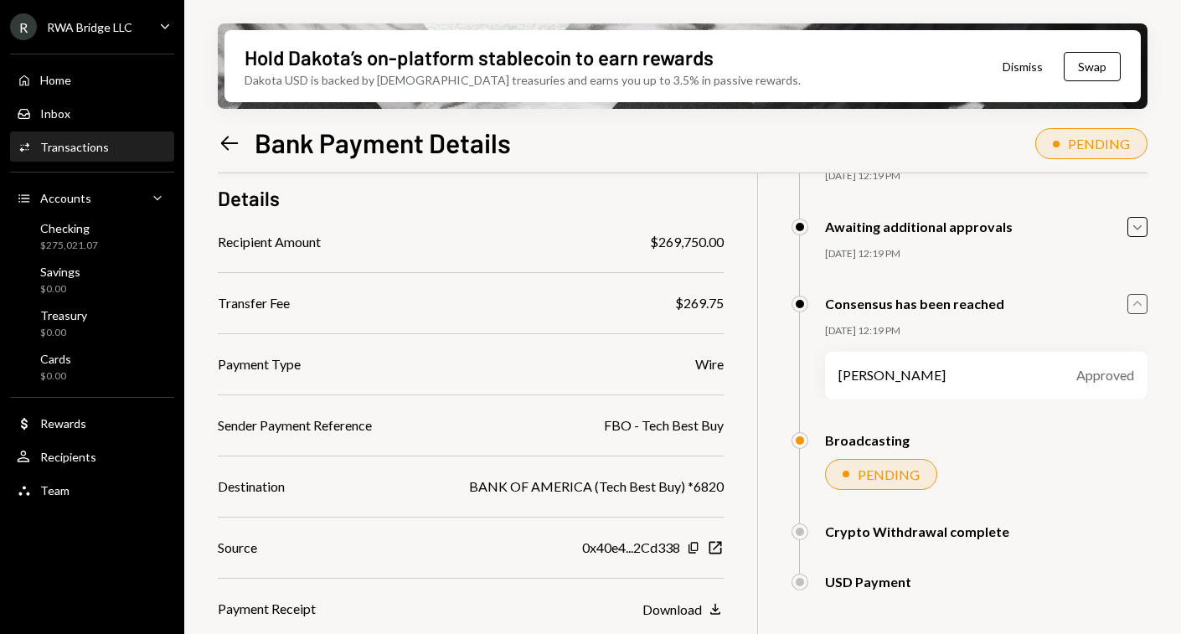
scroll to position [134, 0]
click at [725, 303] on div "$ 270,019.75 270,019.75 USDC Details Recipient Amount $269,750.00 Transfer Fee …" at bounding box center [683, 356] width 930 height 634
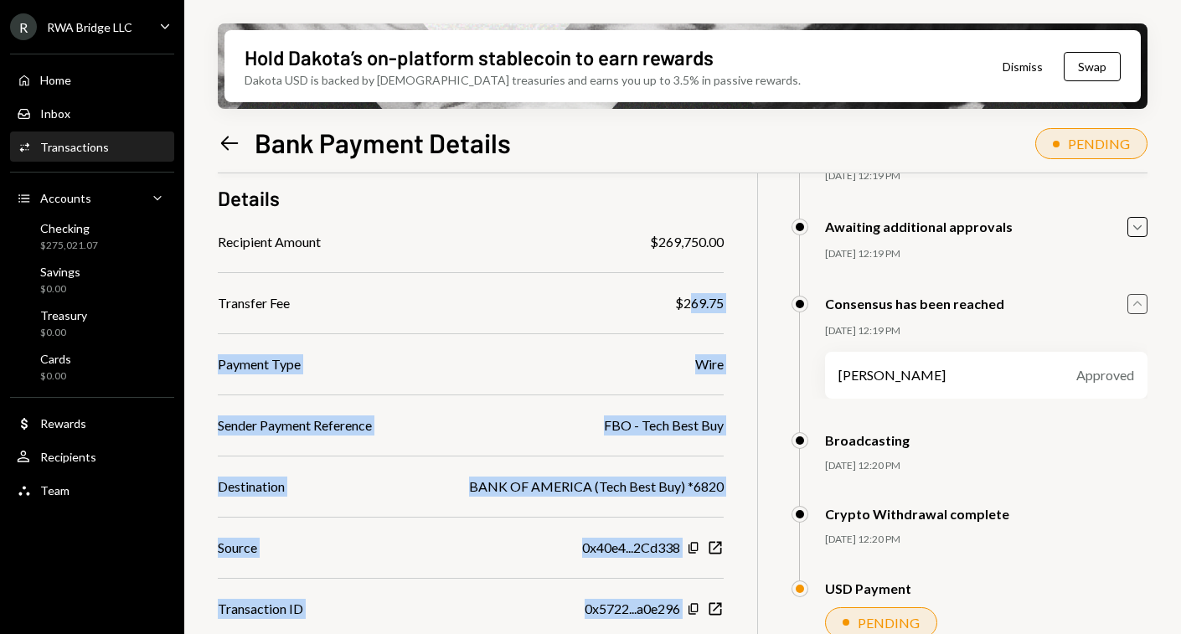
drag, startPoint x: 708, startPoint y: 301, endPoint x: 686, endPoint y: 302, distance: 21.8
click at [686, 302] on div "$ 270,019.75 270,019.75 USDC Details Recipient Amount $269,750.00 Transfer Fee …" at bounding box center [683, 359] width 930 height 641
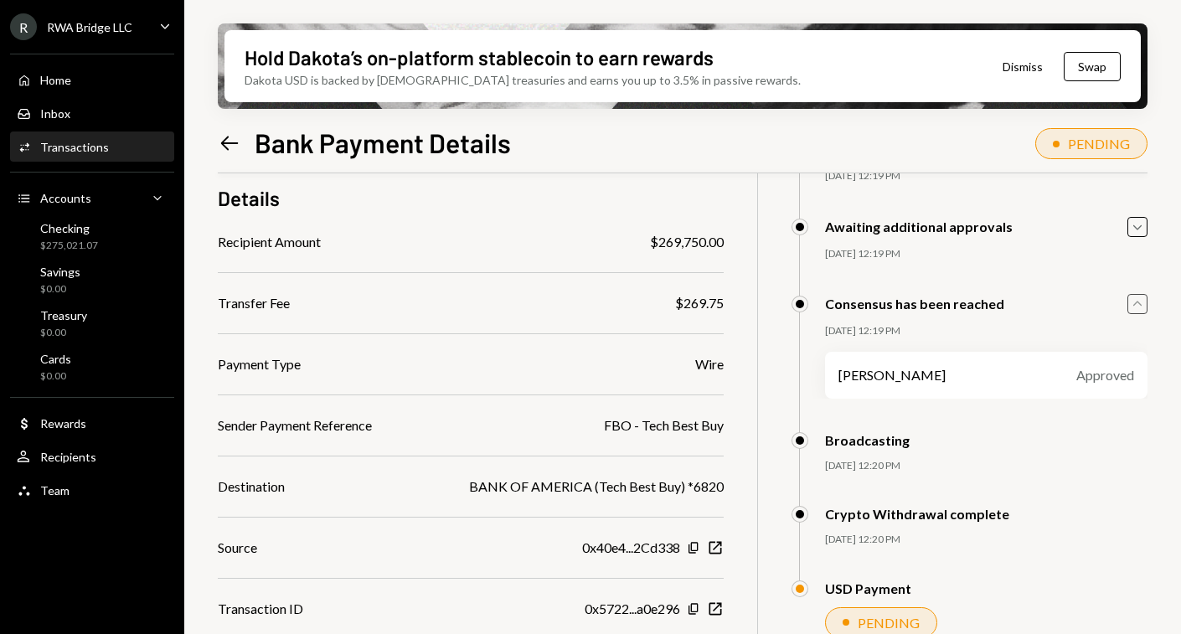
click at [684, 302] on div "$269.75" at bounding box center [699, 303] width 49 height 20
click at [746, 325] on div "$ 270,019.75 270,019.75 USDC Details Recipient Amount $269,750.00 Transfer Fee …" at bounding box center [683, 359] width 930 height 641
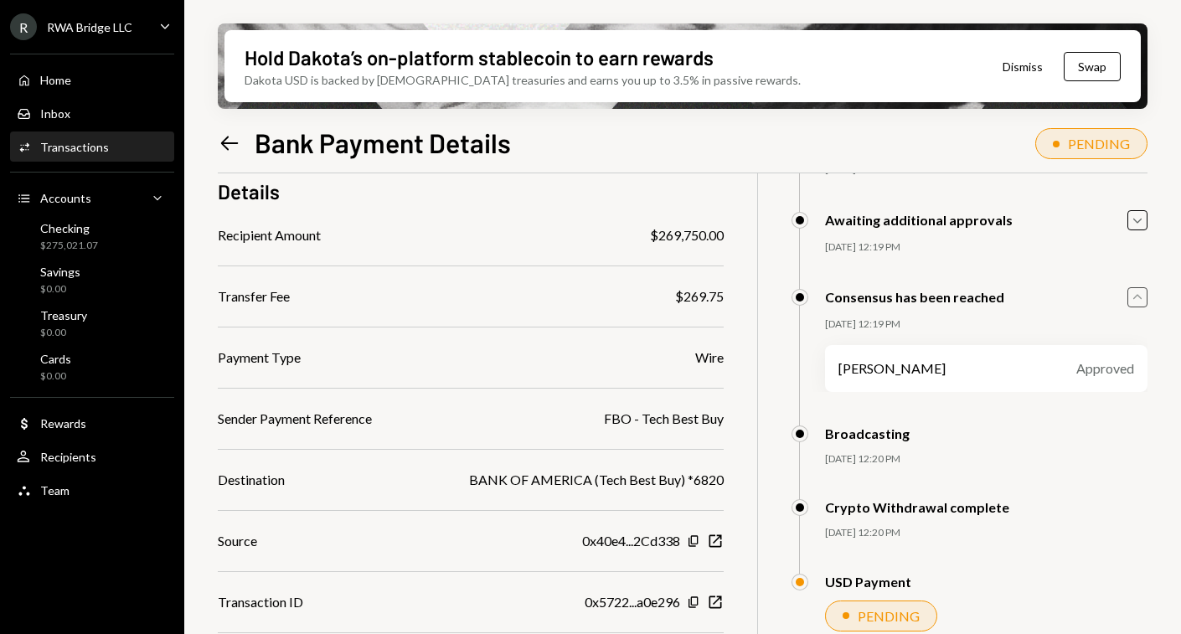
scroll to position [0, 0]
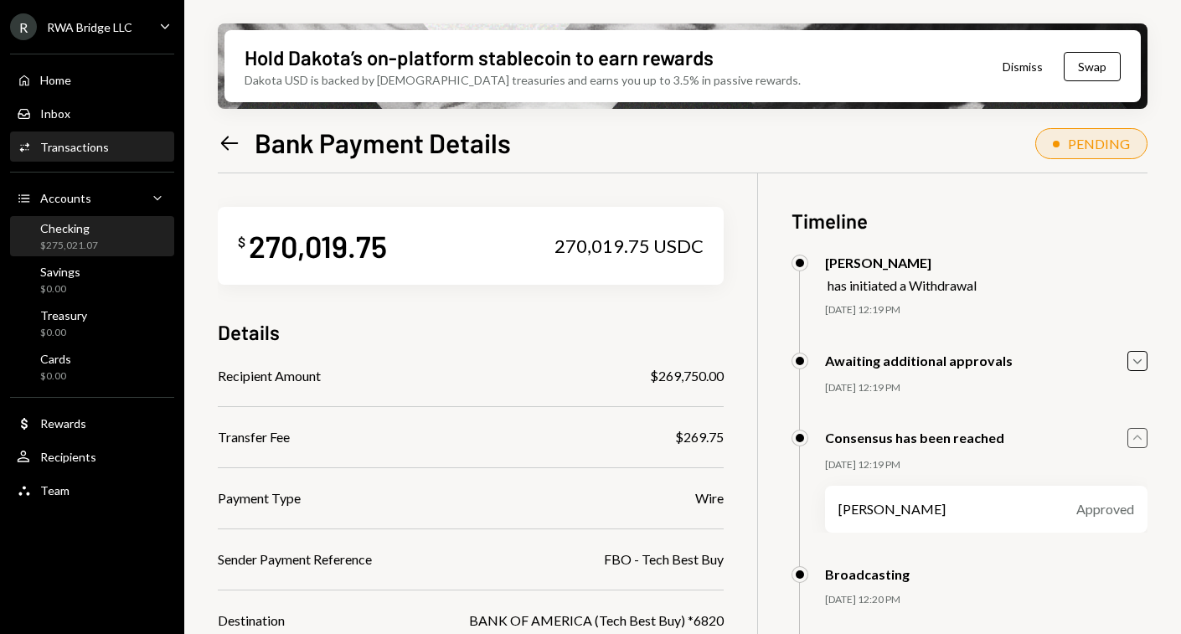
click at [44, 245] on div "$275,021.07" at bounding box center [69, 246] width 58 height 14
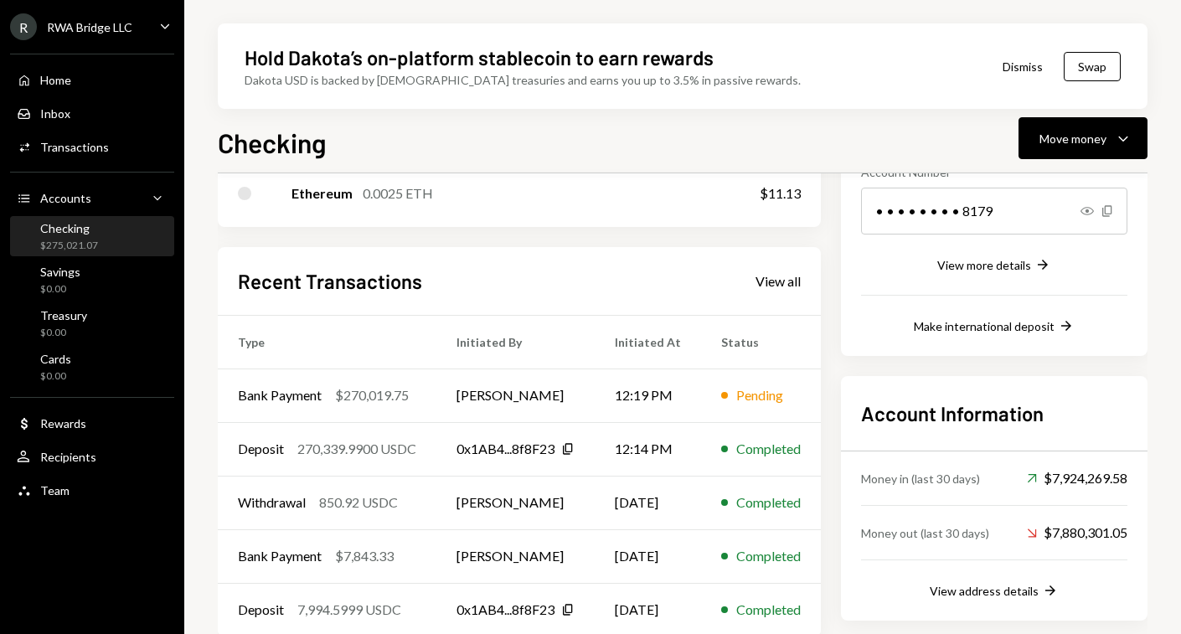
scroll to position [292, 0]
